Goal: Task Accomplishment & Management: Use online tool/utility

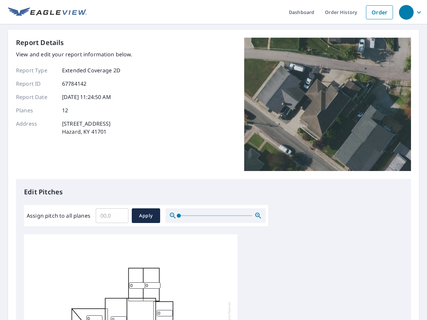
click at [213, 160] on div "Report Details View and edit your report information below. Report Type Extende…" at bounding box center [213, 108] width 395 height 141
click at [406, 12] on div "button" at bounding box center [406, 12] width 15 height 15
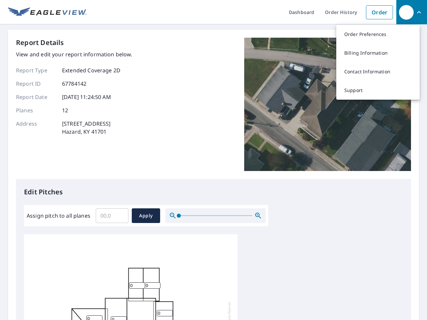
click at [112, 216] on input "Assign pitch to all planes" at bounding box center [112, 215] width 33 height 19
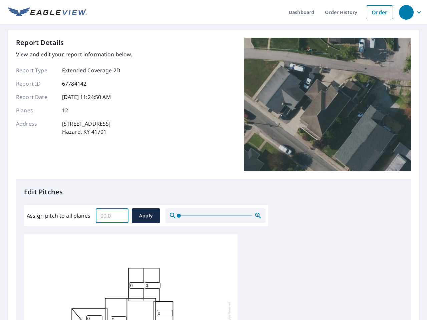
click at [146, 216] on span "Apply" at bounding box center [146, 216] width 18 height 8
click at [258, 216] on icon "button" at bounding box center [258, 216] width 8 height 8
